Goal: Feedback & Contribution: Submit feedback/report problem

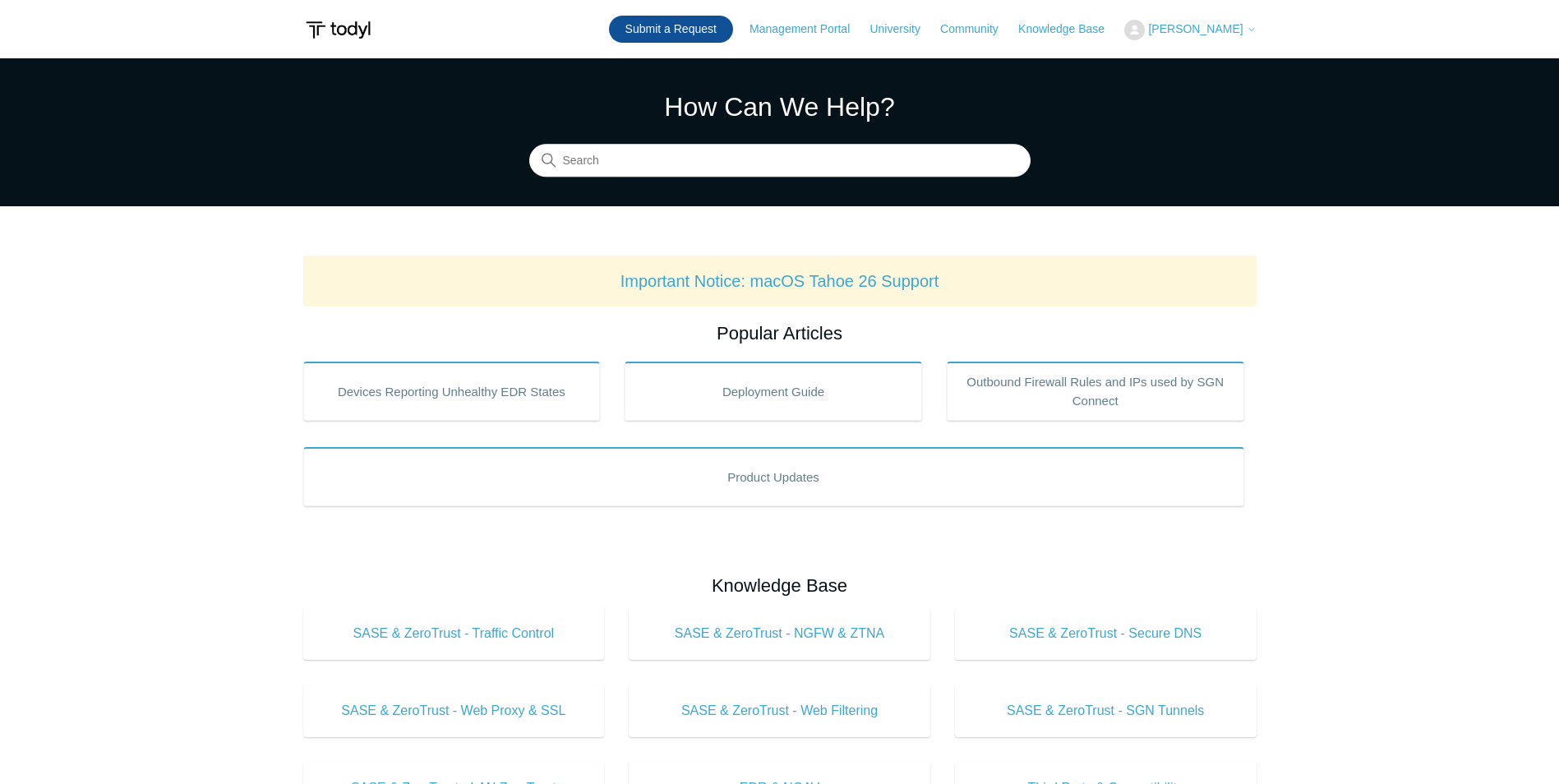
click at [687, 34] on link "Submit a Request" at bounding box center [671, 28] width 124 height 27
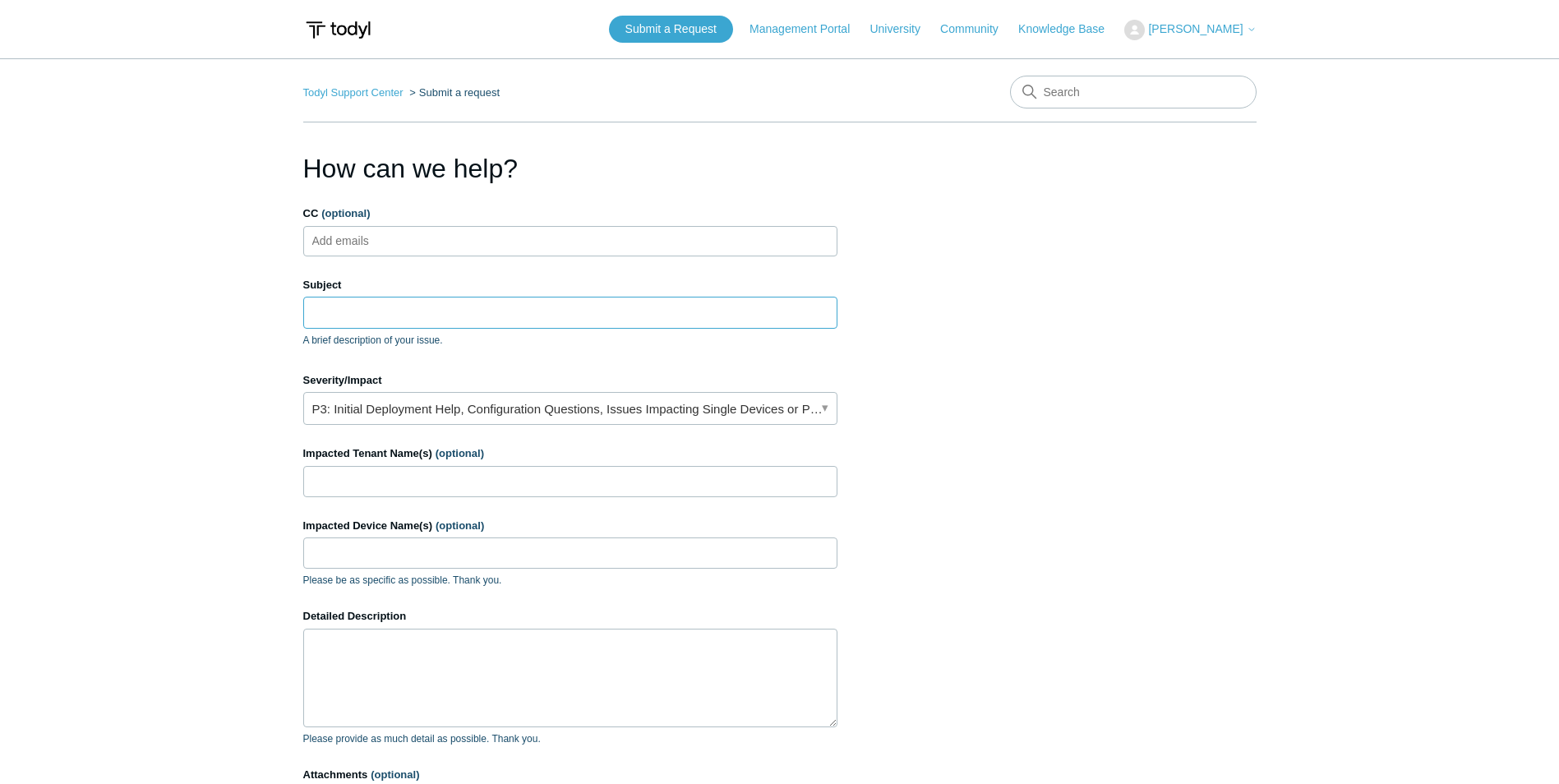
click at [379, 308] on input "Subject" at bounding box center [571, 312] width 534 height 31
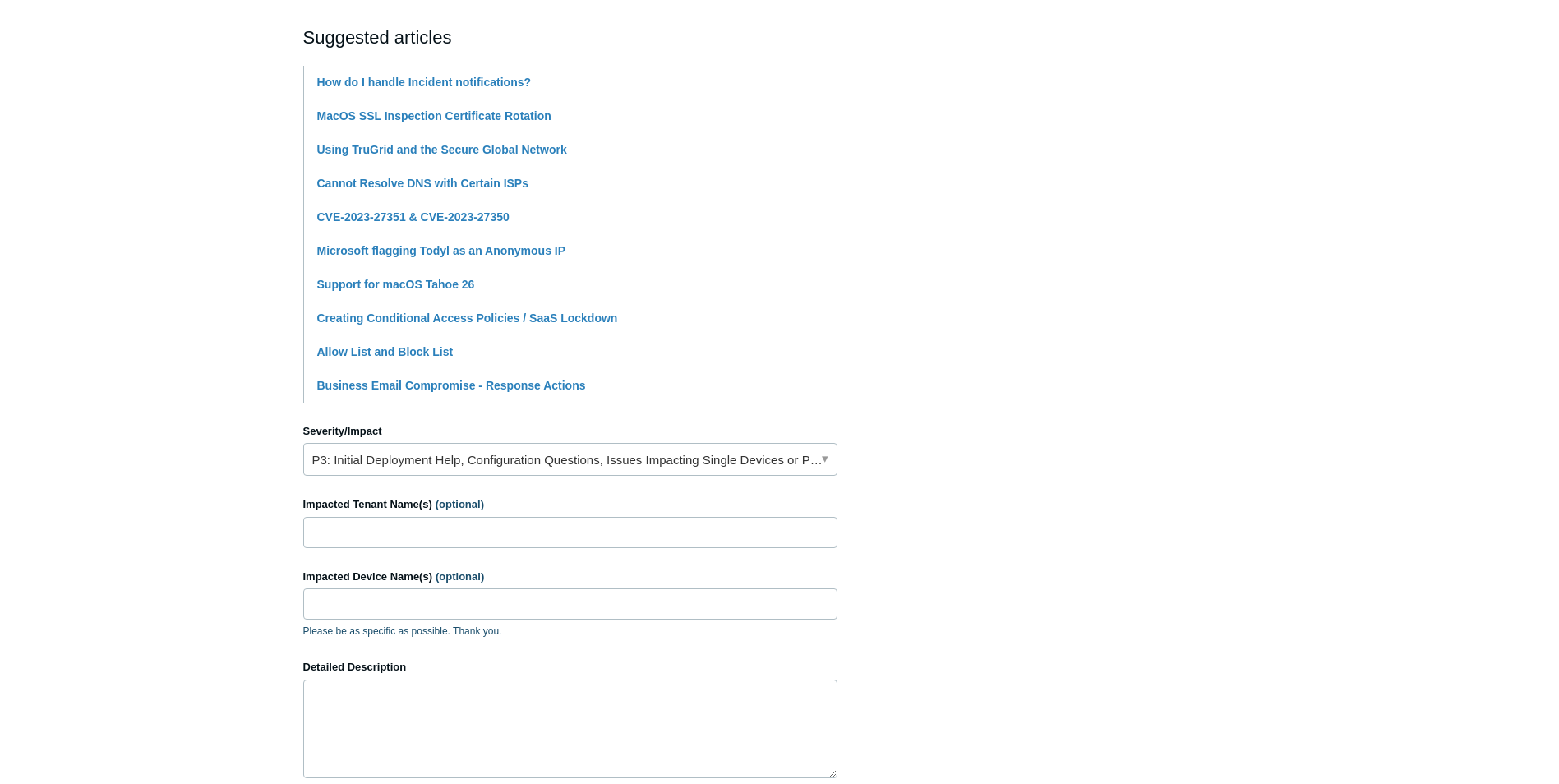
scroll to position [411, 0]
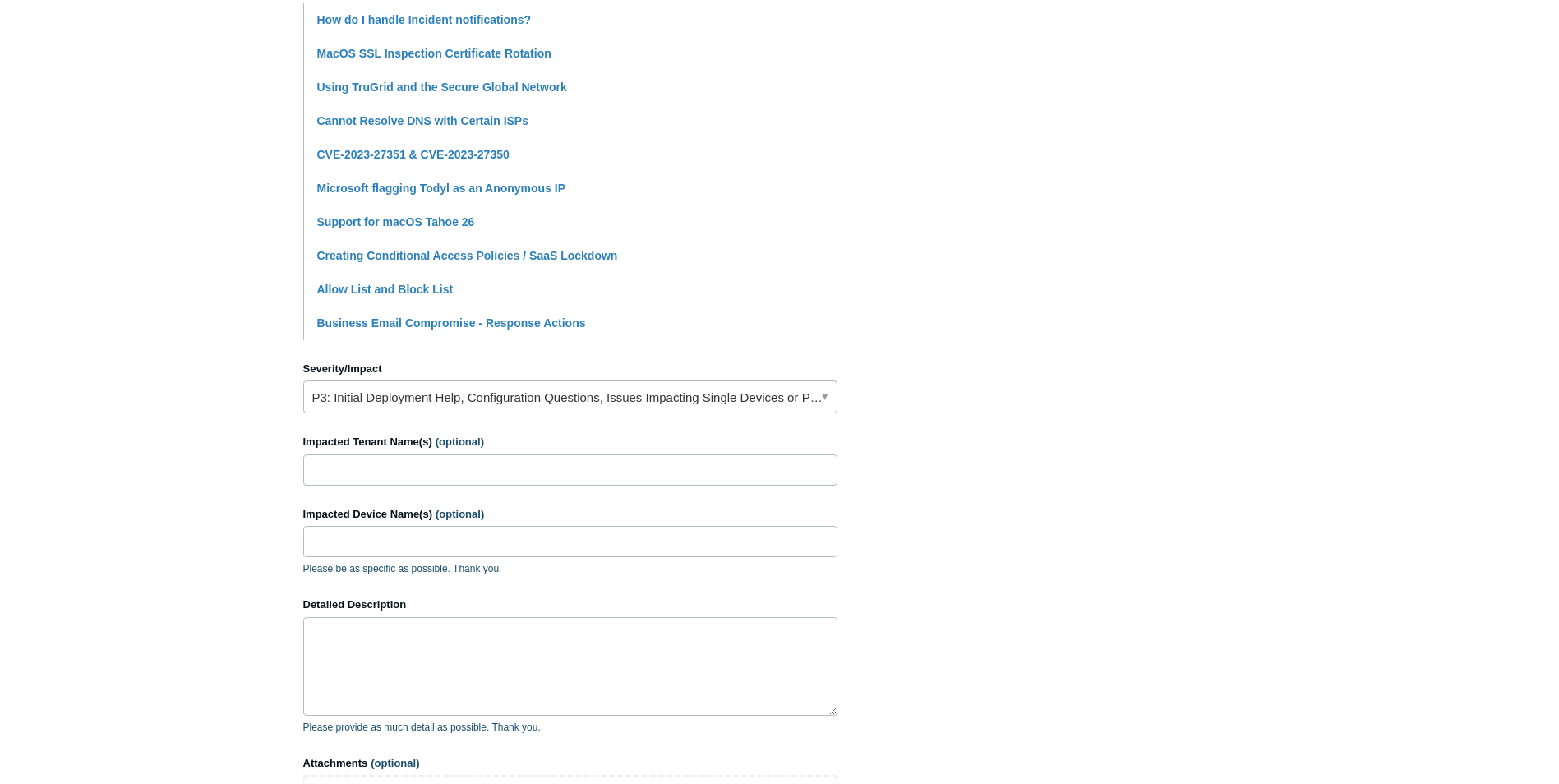
type input "Possible Hack"
click at [349, 473] on input "Impacted Tenant Name(s) (optional)" at bounding box center [571, 470] width 534 height 31
type input "Stegall Clifford Law"
paste input "MorganDT"
paste input "SamBDT"
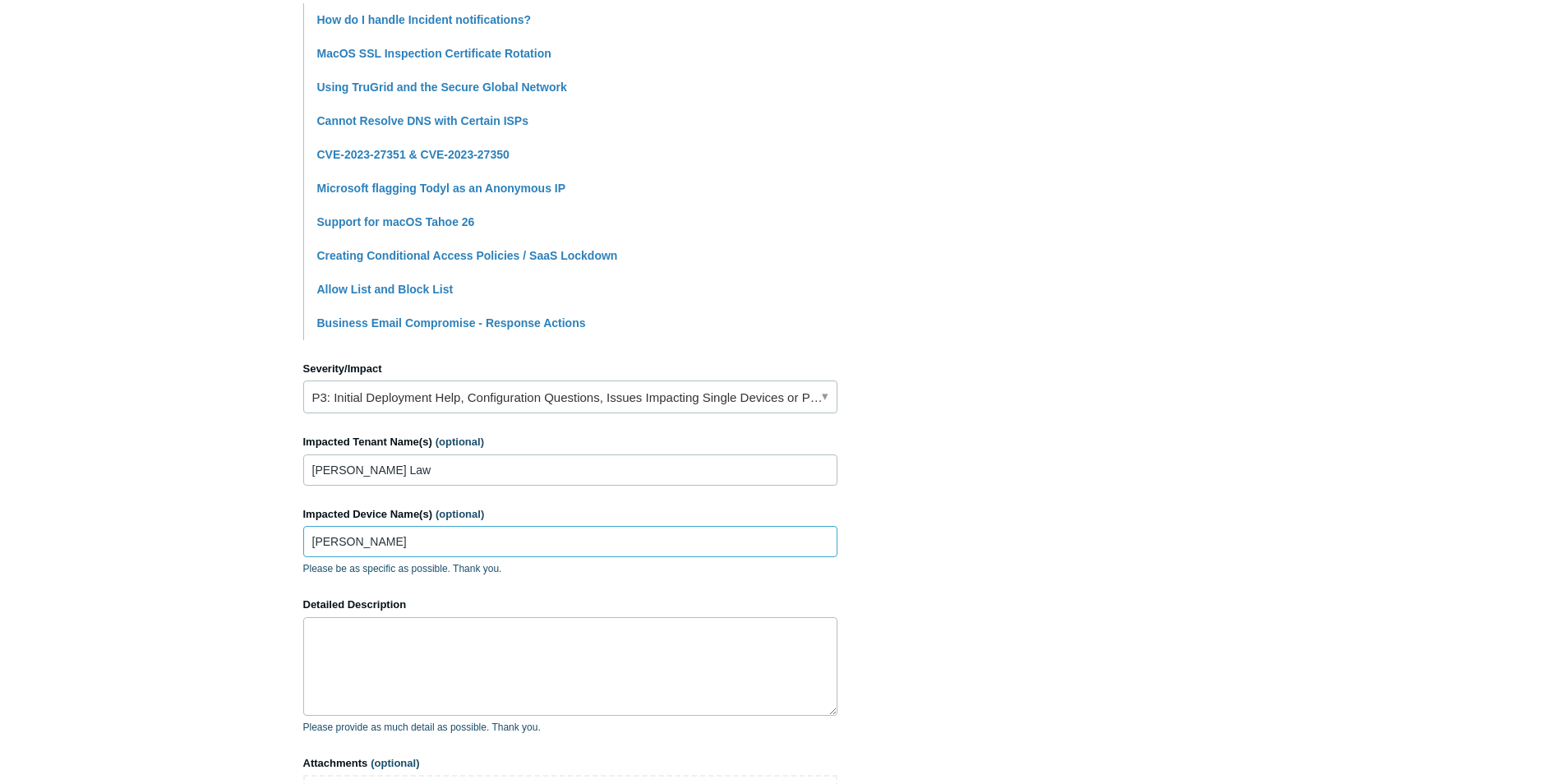
type input "MorganDT - SamBDT"
click at [452, 648] on textarea "Detailed Description" at bounding box center [571, 666] width 534 height 98
drag, startPoint x: 595, startPoint y: 644, endPoint x: 627, endPoint y: 648, distance: 32.2
click at [627, 648] on textarea "Questionable PDF was opened on both PC's yesterday. Can you please look and see…" at bounding box center [571, 666] width 534 height 98
drag, startPoint x: 621, startPoint y: 647, endPoint x: 578, endPoint y: 651, distance: 43.2
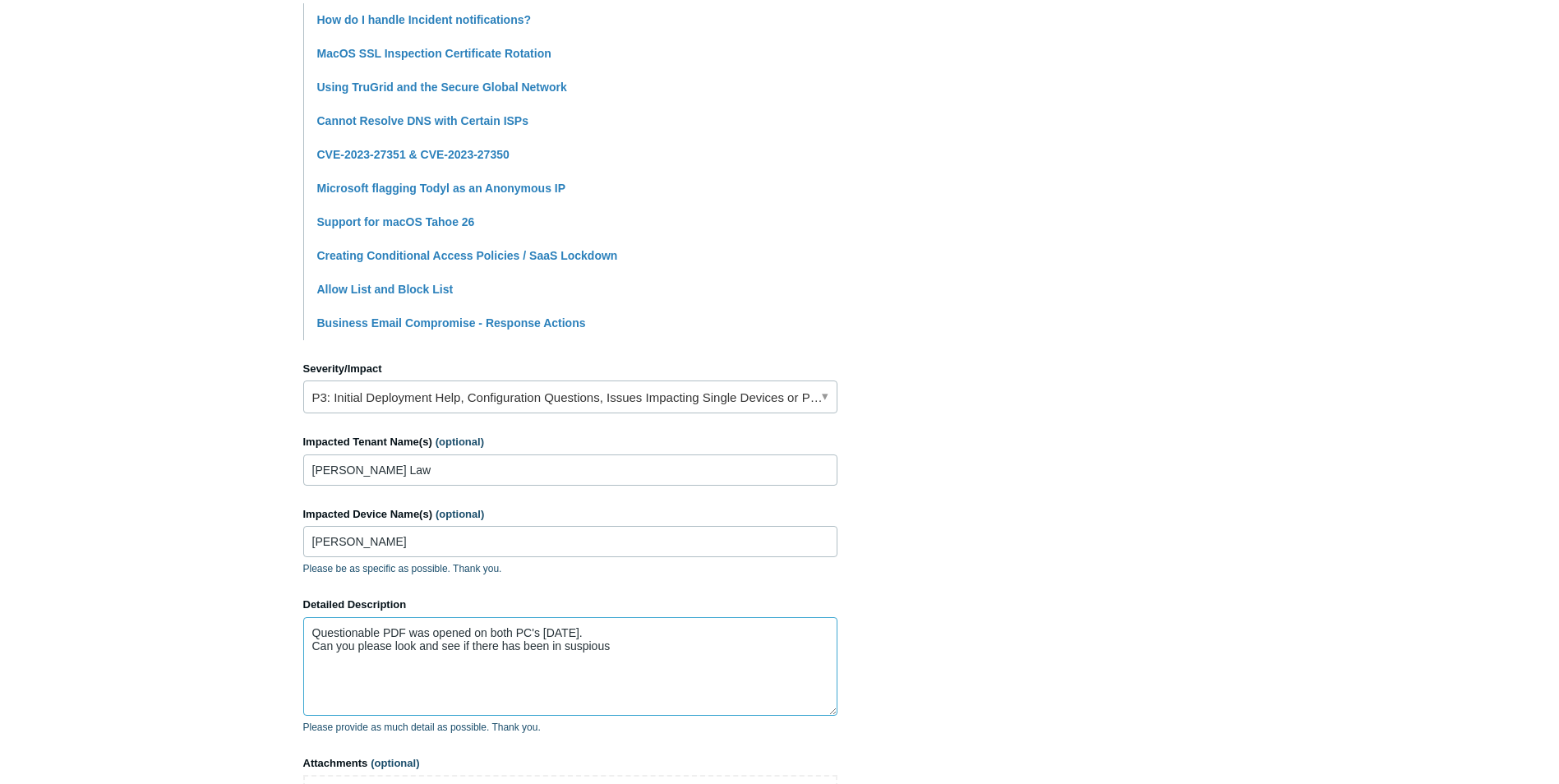
click at [578, 651] on textarea "Questionable PDF was opened on both PC's yesterday. Can you please look and see…" at bounding box center [571, 666] width 534 height 98
click at [694, 473] on input "Stegall Clifford Law" at bounding box center [571, 470] width 534 height 31
click at [645, 651] on textarea "Questionable PDF was opened on both PC's yesterday. Can you please look and see…" at bounding box center [571, 666] width 534 height 98
click at [662, 646] on textarea "Questionable PDF was opened on both PC's yesterday. Can you please look and see…" at bounding box center [571, 666] width 534 height 98
click at [590, 633] on textarea "Questionable PDF was opened on both PC's yesterday. Can you please look and see…" at bounding box center [571, 666] width 534 height 98
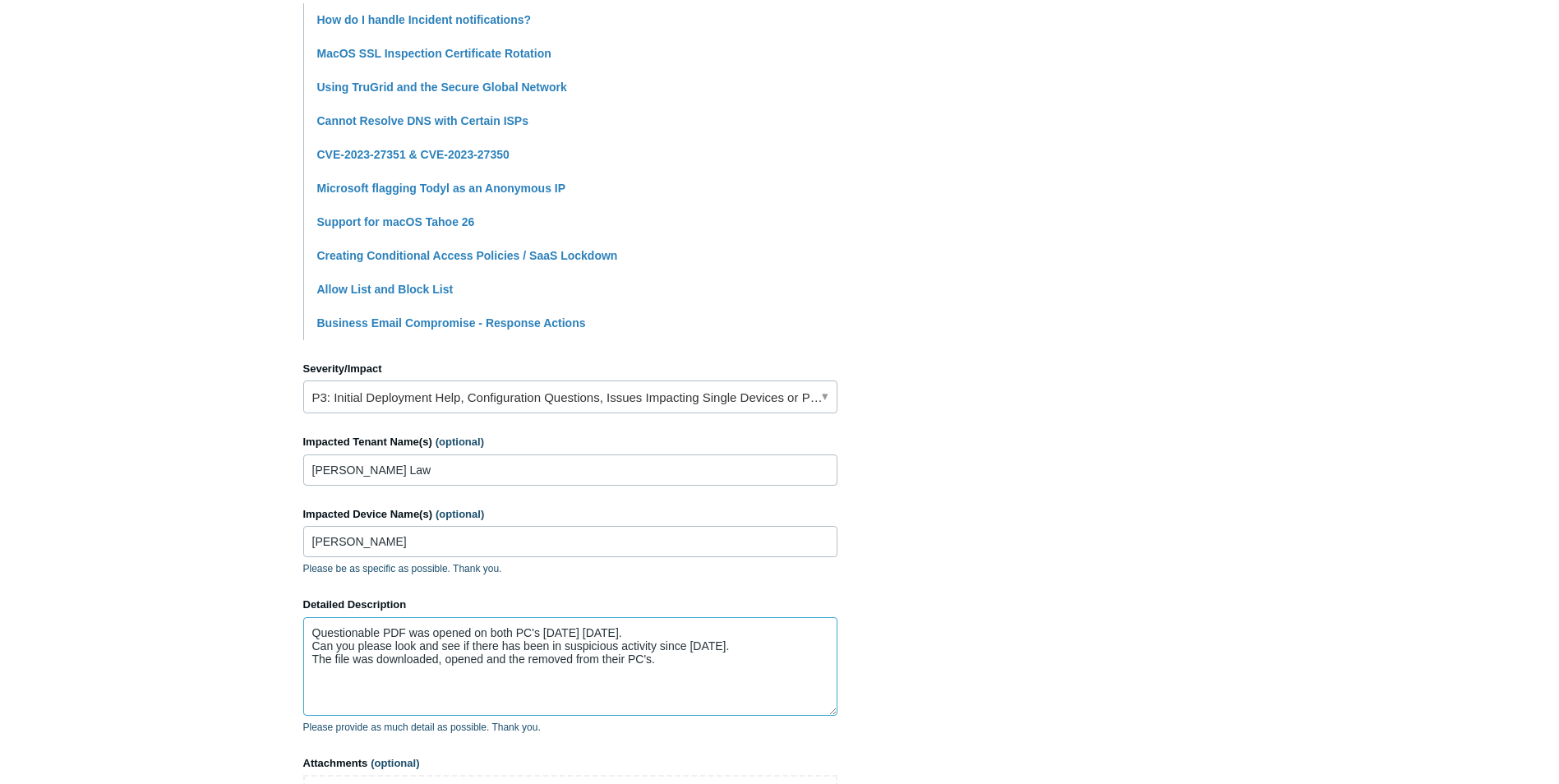
click at [658, 662] on textarea "Questionable PDF was opened on both PC's yesterday 9-4-25. Can you please look …" at bounding box center [571, 666] width 534 height 98
click at [523, 663] on textarea "Questionable PDF was opened on both PC's yesterday 9-4-25. Can you please look …" at bounding box center [571, 666] width 534 height 98
click at [662, 666] on textarea "Questionable PDF was opened on both PC's yesterday 9-4-25. Can you please look …" at bounding box center [571, 666] width 534 height 98
click at [562, 644] on textarea "Questionable PDF was opened on both PC's yesterday 9-4-25. Can you please look …" at bounding box center [571, 666] width 534 height 98
click at [690, 663] on textarea "Questionable PDF was opened on both PC's yesterday 9-4-25. Can you please look …" at bounding box center [571, 666] width 534 height 98
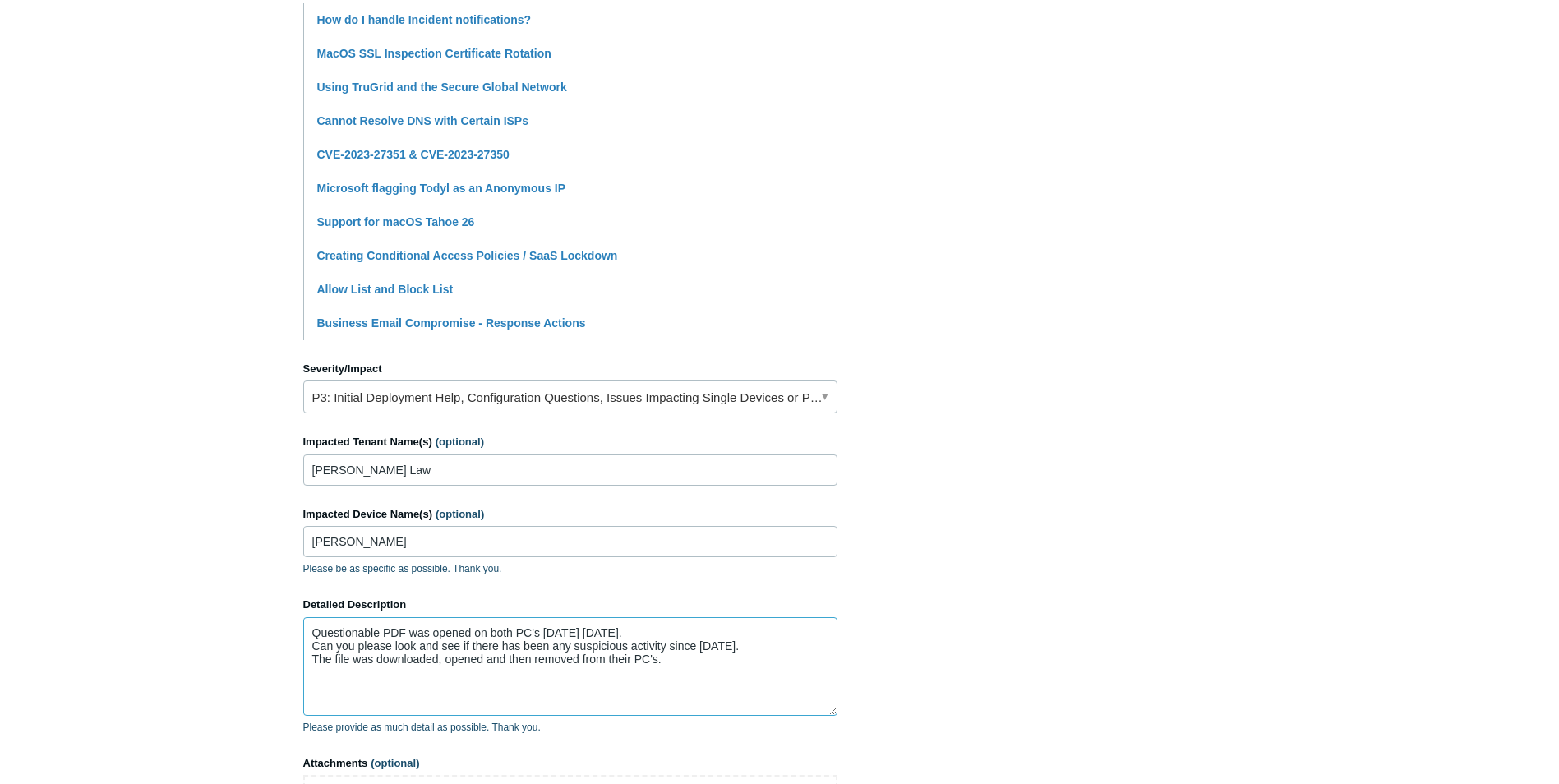
click at [750, 650] on textarea "Questionable PDF was opened on both PC's yesterday 9-4-25. Can you please look …" at bounding box center [571, 666] width 534 height 98
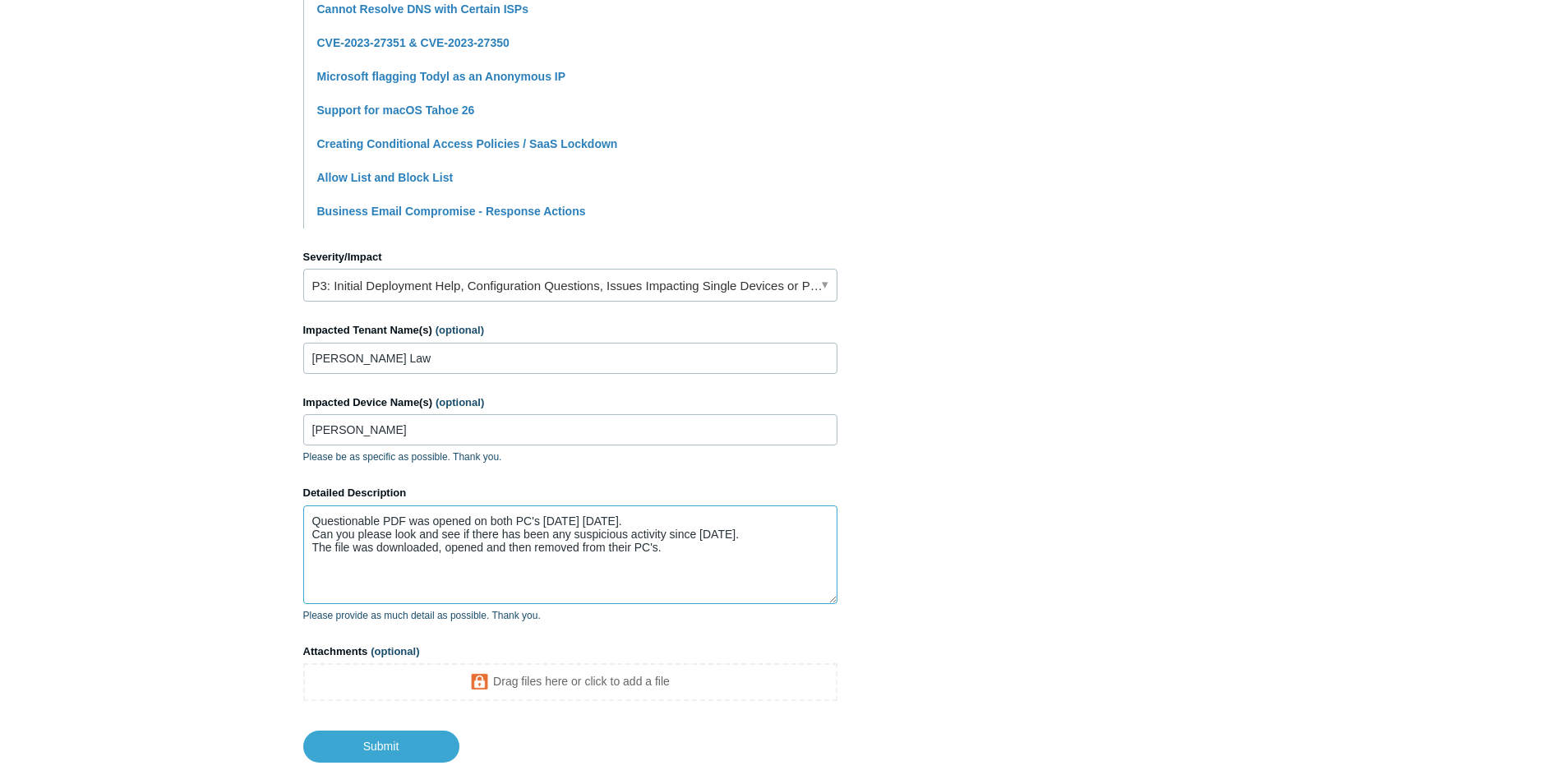
scroll to position [576, 0]
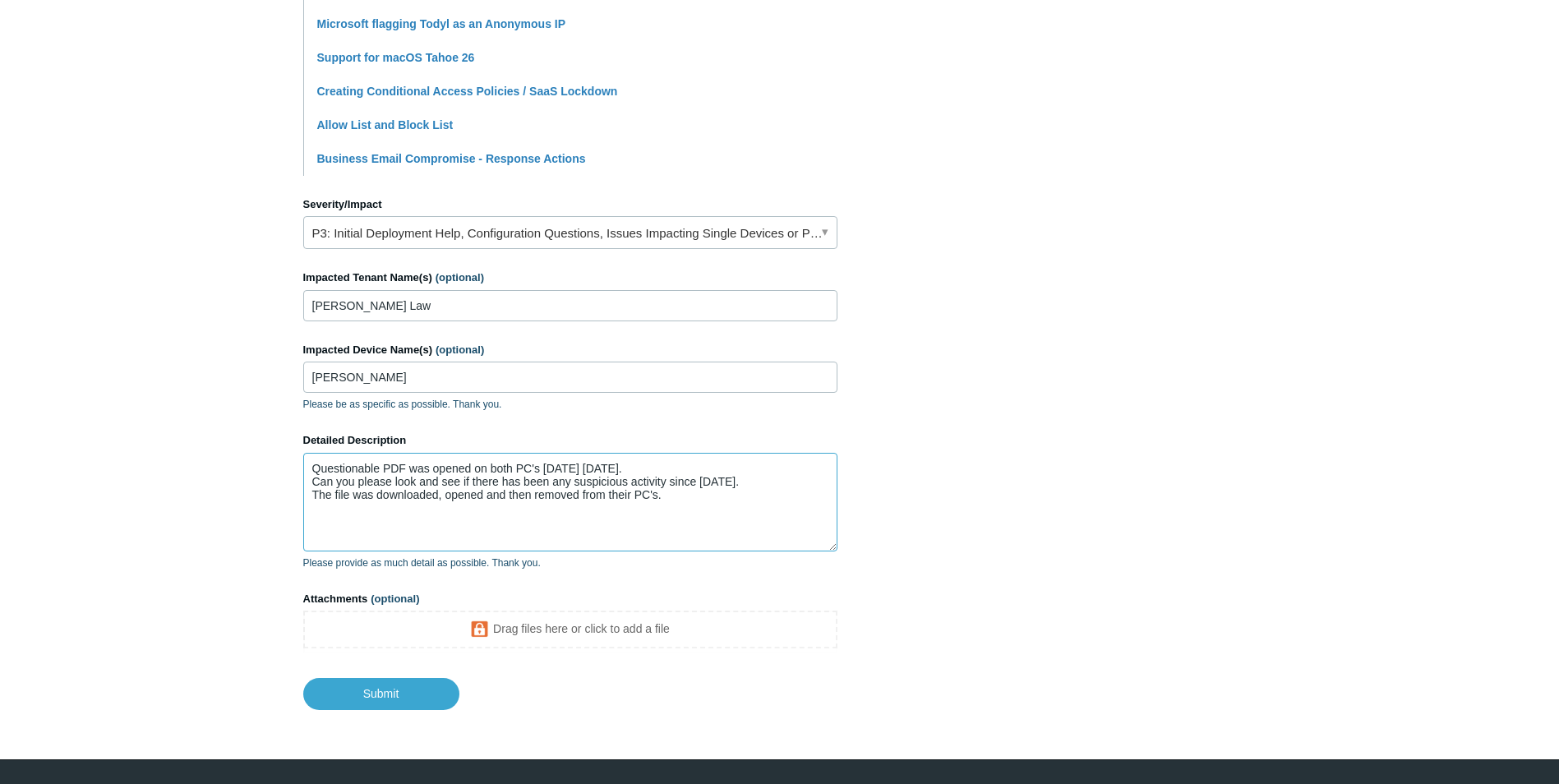
click at [312, 470] on textarea "Questionable PDF was opened on both PC's yesterday 9-4-25. Can you please look …" at bounding box center [571, 501] width 534 height 98
click at [327, 464] on textarea "Questionable PDF was opened on both PC's yesterday 9-4-25. Can you please look …" at bounding box center [571, 501] width 534 height 98
click at [320, 482] on textarea "The file was not received from emails. Questionable PDF was opened on both PC's…" at bounding box center [571, 501] width 534 height 98
click at [648, 476] on textarea "The file was not received from emails. The questionable PDF was opened on both …" at bounding box center [571, 501] width 534 height 98
click at [684, 511] on textarea "The file was not received from emails. The questionable PDF was opened on both …" at bounding box center [571, 501] width 534 height 98
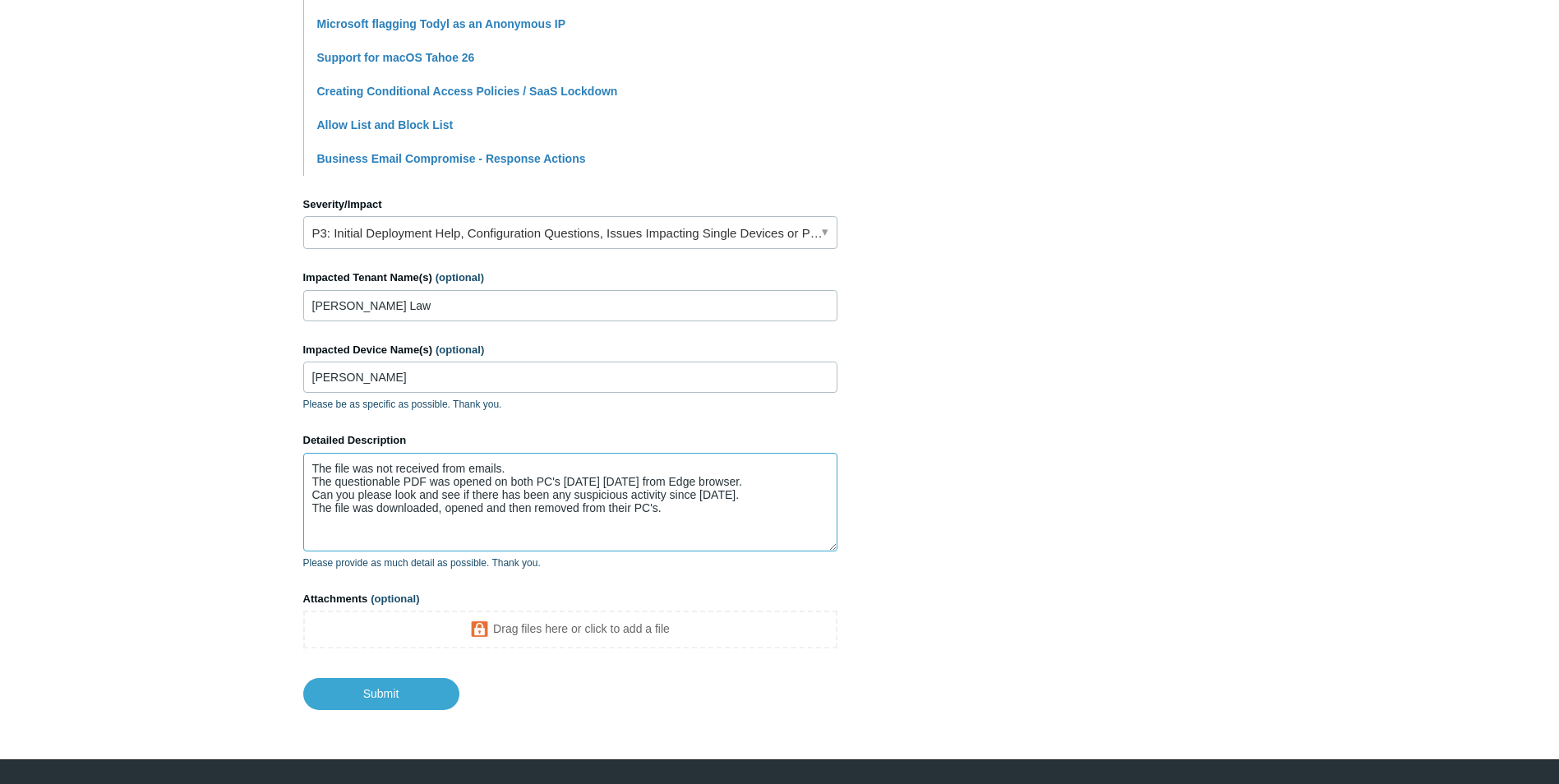
click at [660, 506] on textarea "The file was not received from emails. The questionable PDF was opened on both …" at bounding box center [571, 501] width 534 height 98
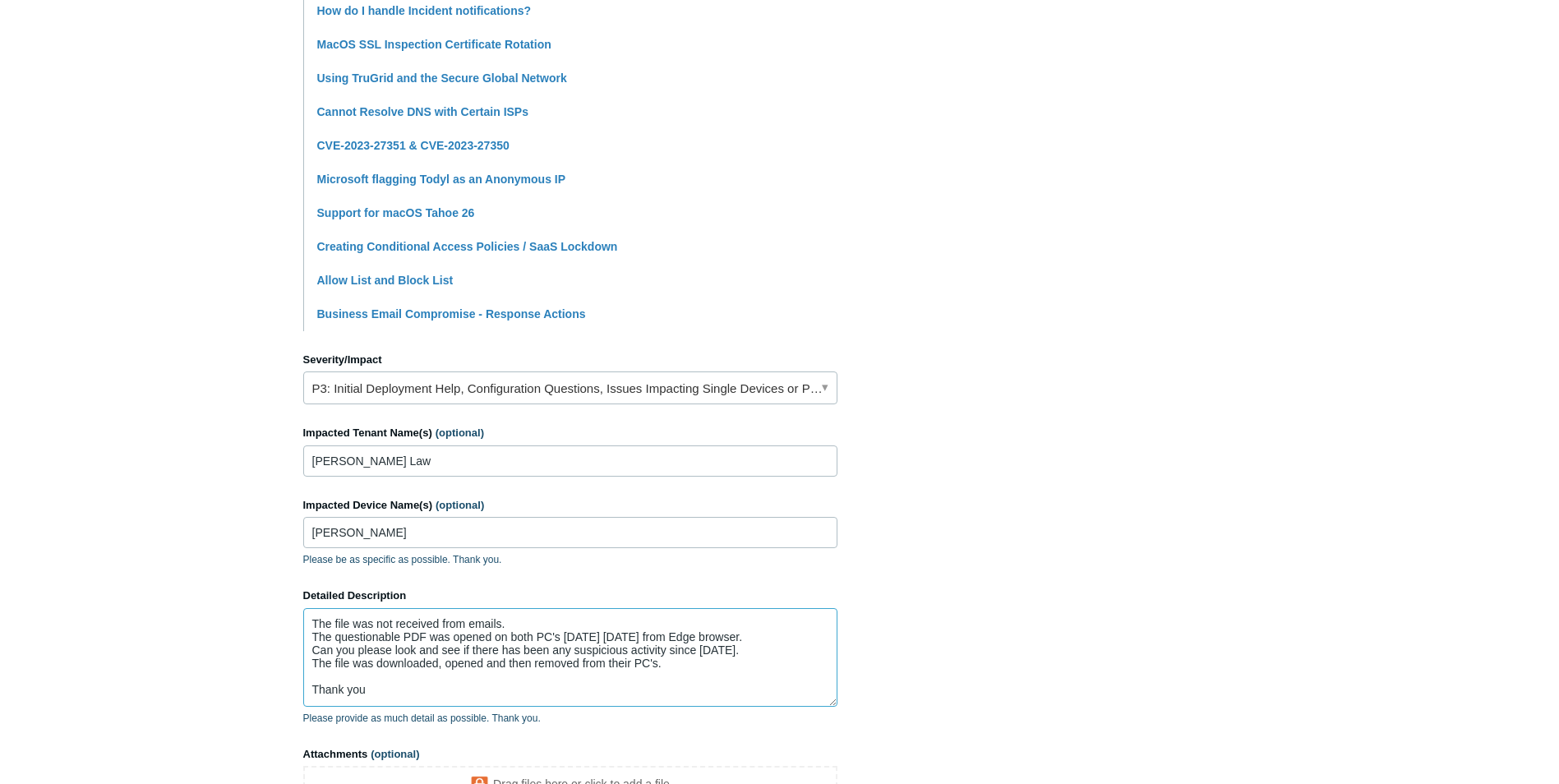
scroll to position [411, 0]
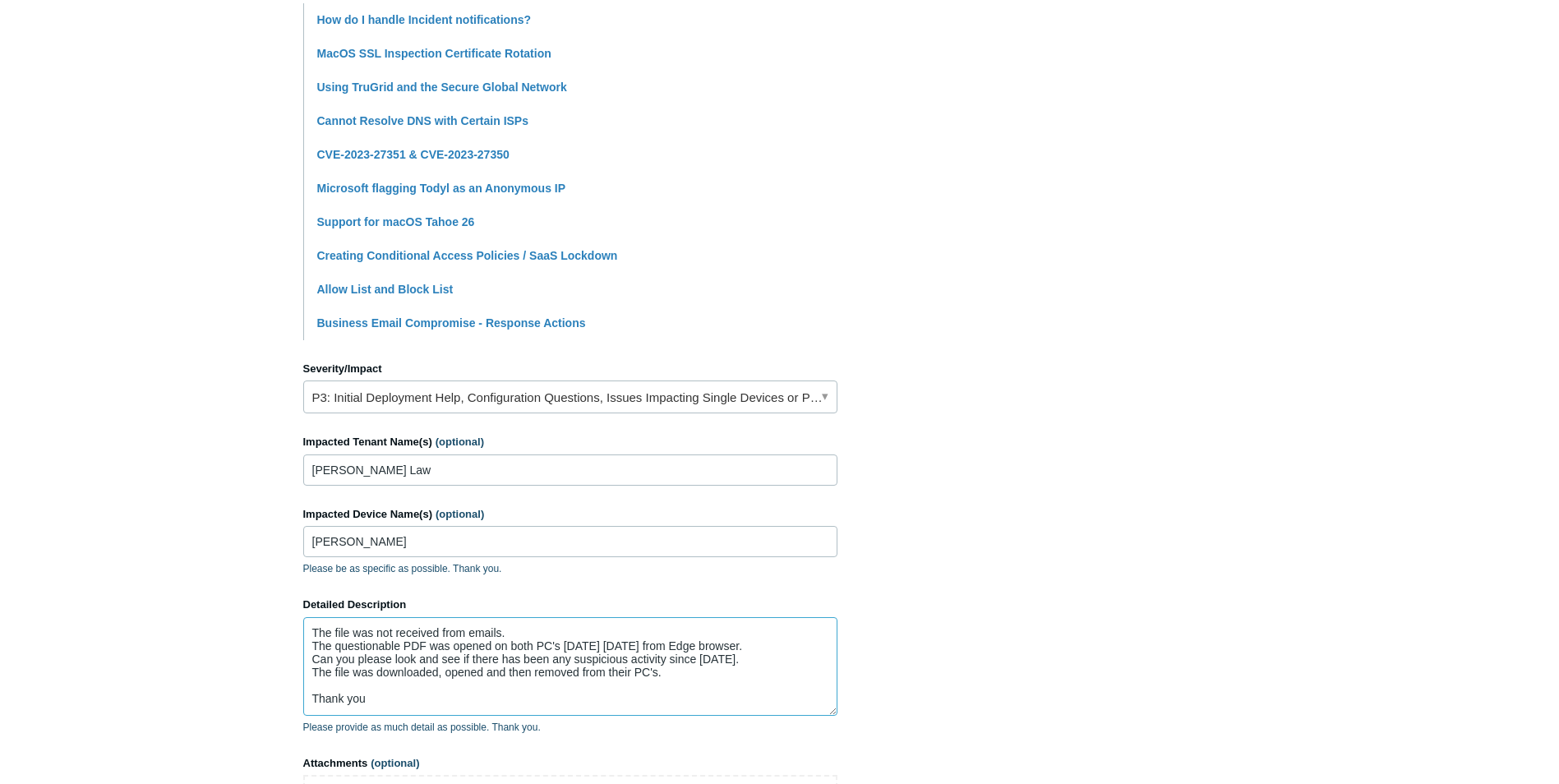
type textarea "The file was not received from emails. The questionable PDF was opened on both …"
click at [824, 396] on link "P3: Initial Deployment Help, Configuration Questions, Issues Impacting Single D…" at bounding box center [571, 397] width 534 height 33
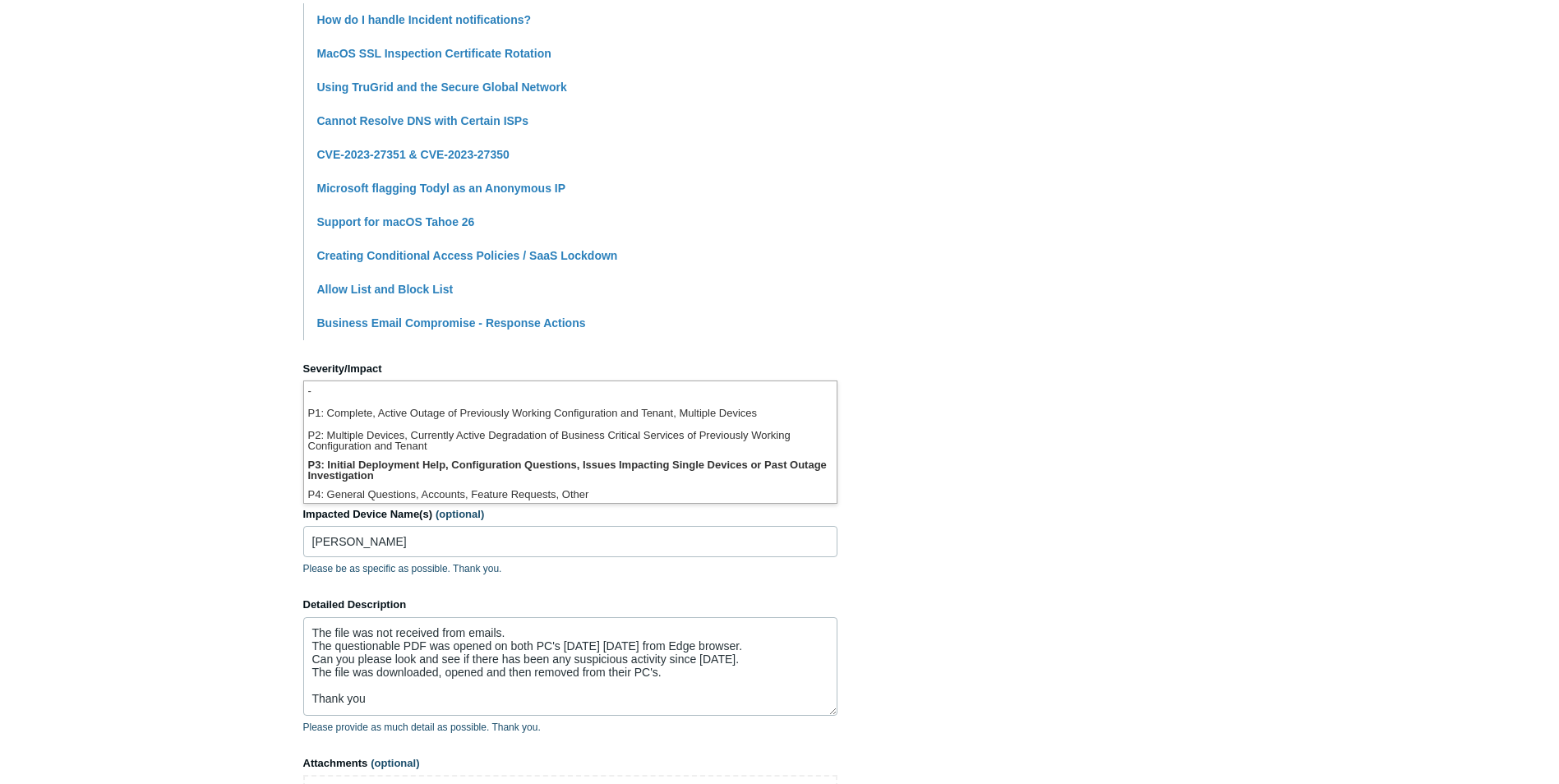
scroll to position [4, 0]
click at [924, 420] on section "How can we help? CC (optional) Add emails Subject Possible Hack A brief descrip…" at bounding box center [780, 306] width 953 height 1136
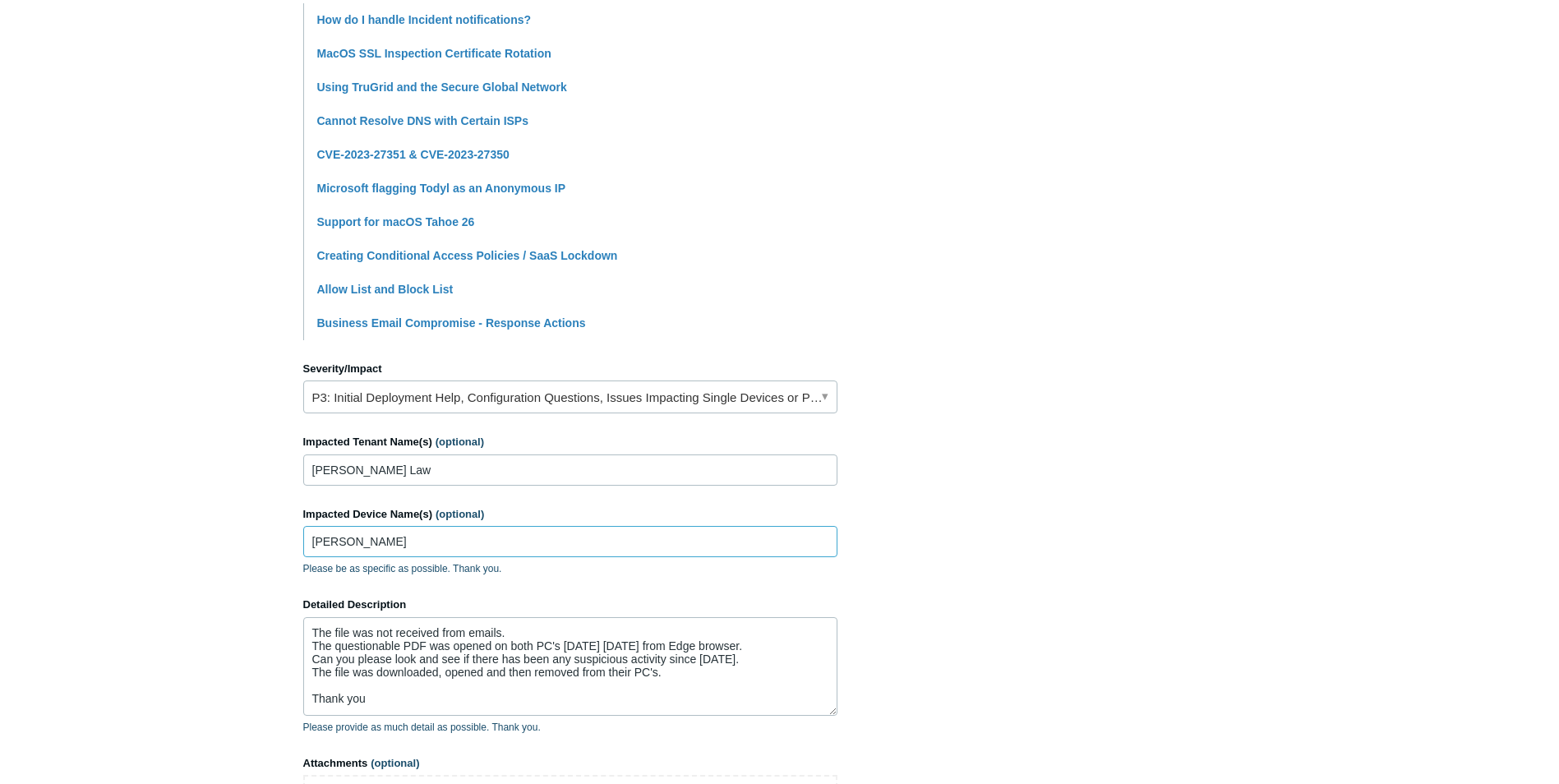
click at [380, 545] on input "MorganDT - SamBDT" at bounding box center [571, 541] width 534 height 31
type input "MorganDT & SamBDT"
click at [1008, 569] on section "How can we help? CC (optional) Add emails Subject Possible Hack A brief descrip…" at bounding box center [780, 306] width 953 height 1136
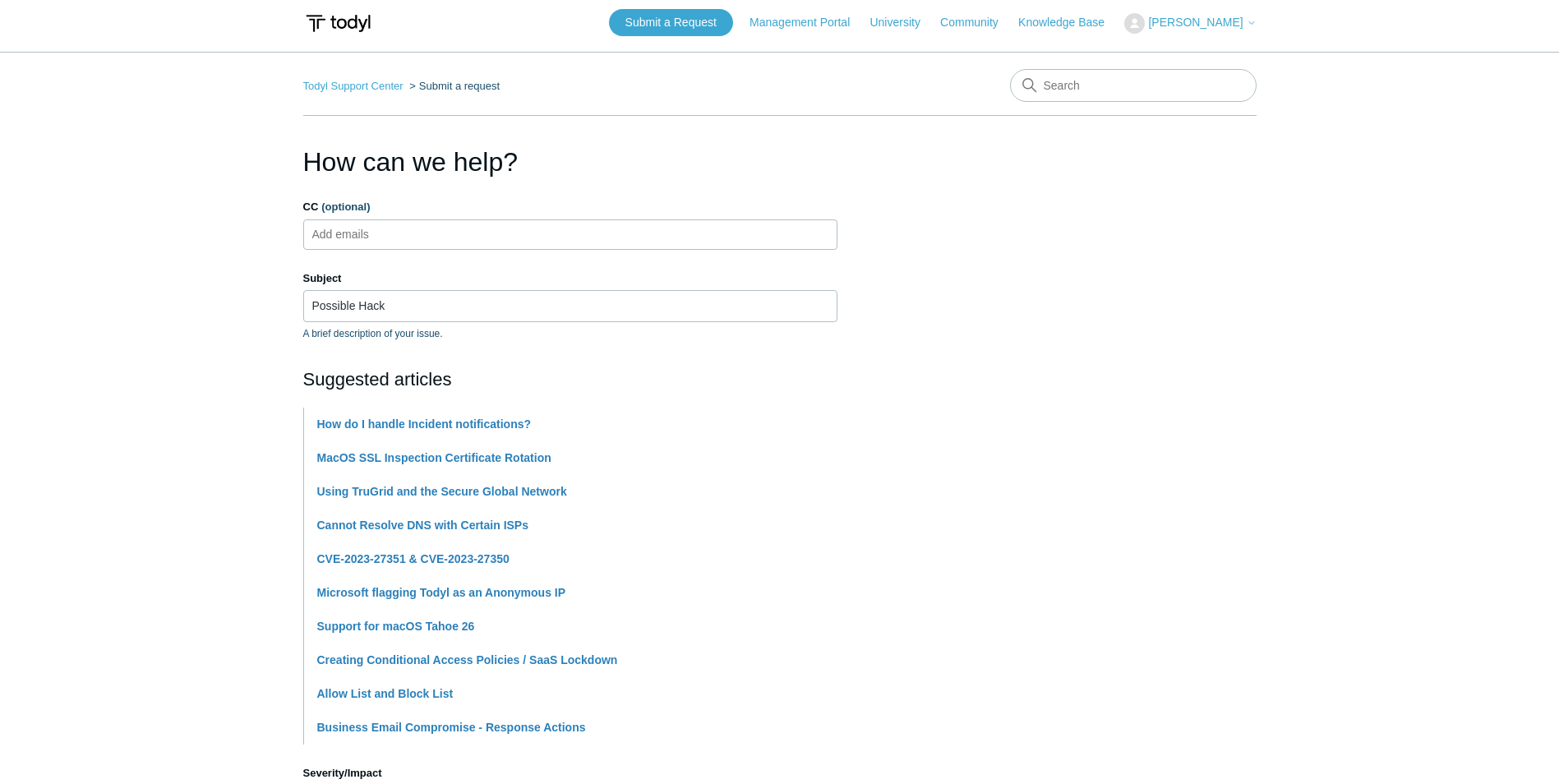
scroll to position [0, 0]
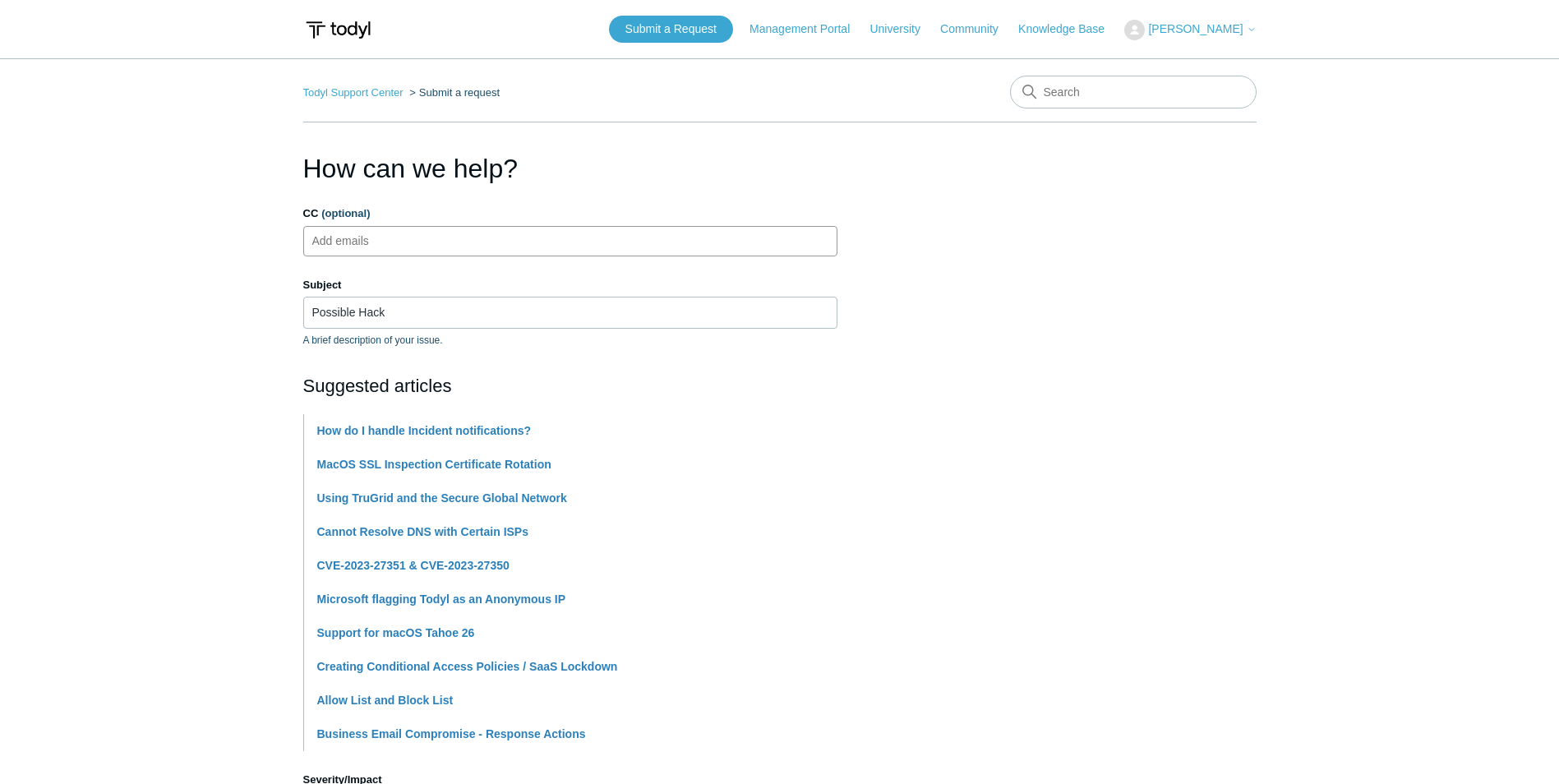
click at [372, 243] on input "CC (optional)" at bounding box center [354, 240] width 97 height 25
type input "s"
drag, startPoint x: 986, startPoint y: 400, endPoint x: 999, endPoint y: 403, distance: 13.3
click at [988, 400] on section "How can we help? CC (optional) Add emails Subject Possible Hack A brief descrip…" at bounding box center [780, 717] width 953 height 1136
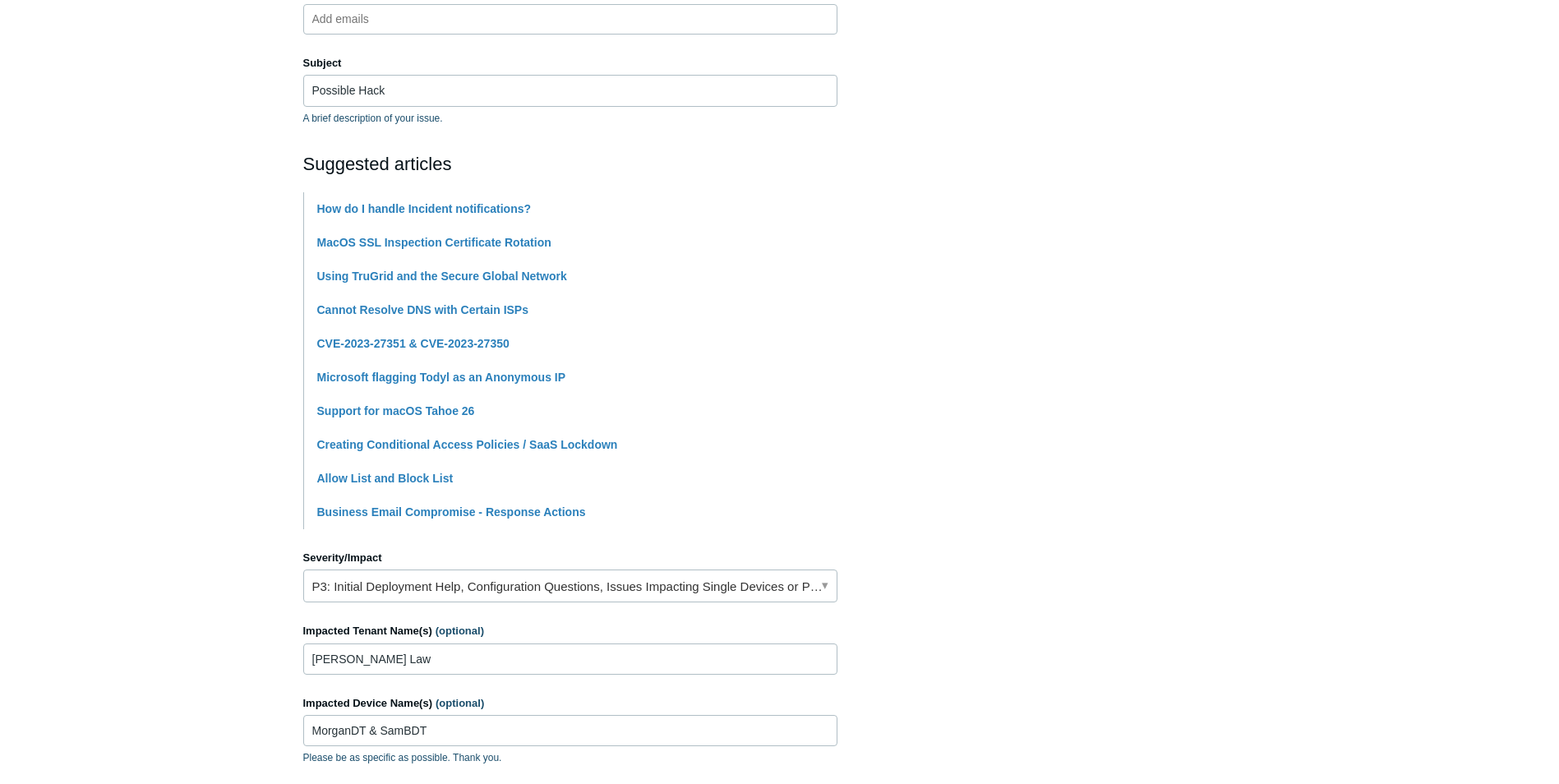
scroll to position [576, 0]
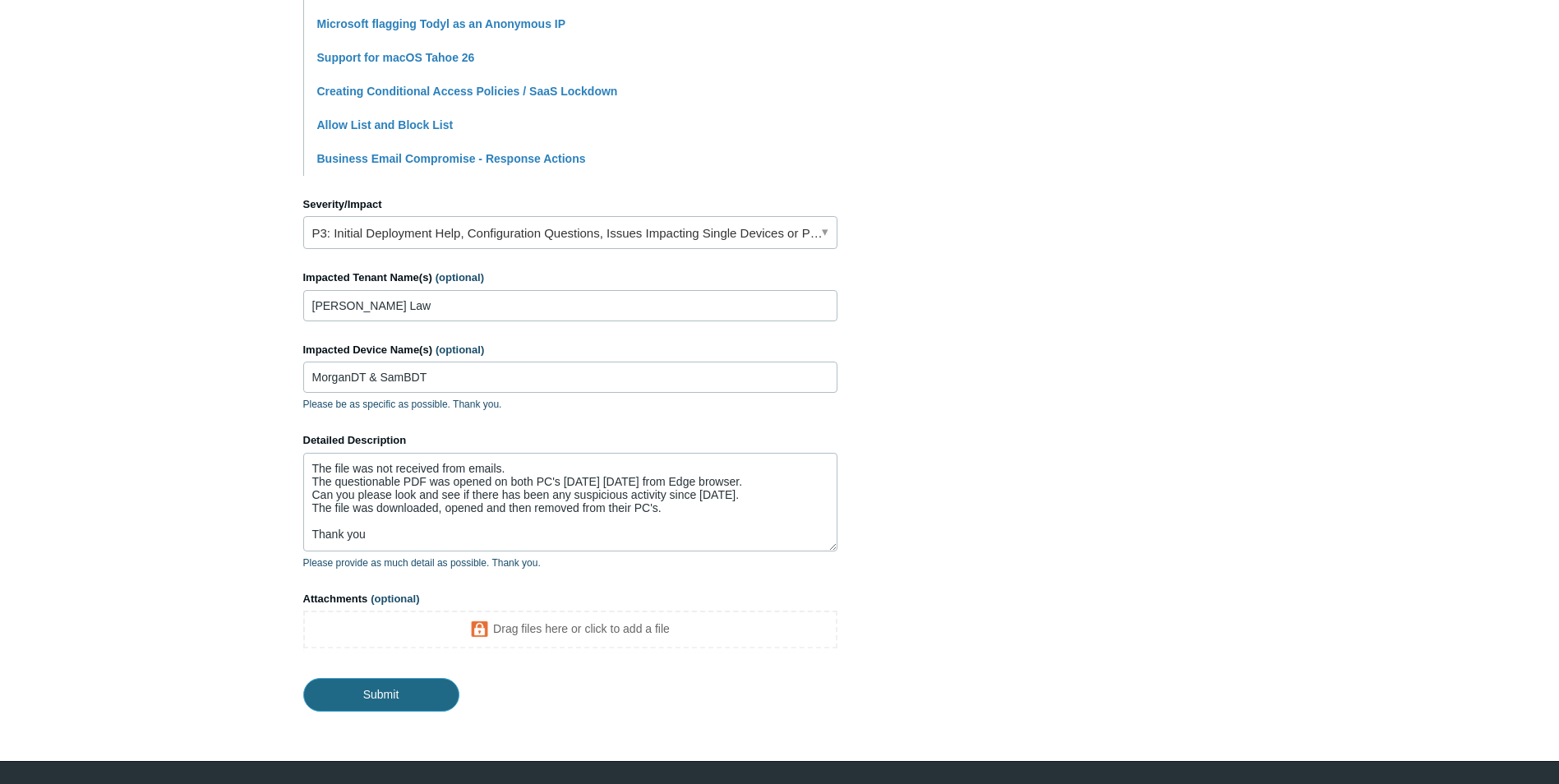
click at [385, 693] on input "Submit" at bounding box center [381, 694] width 156 height 33
